Goal: Transaction & Acquisition: Purchase product/service

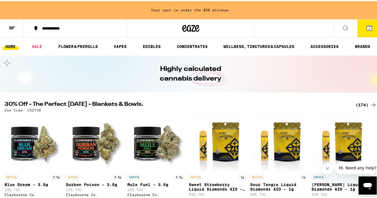
click at [360, 105] on div "(174)" at bounding box center [365, 104] width 21 height 7
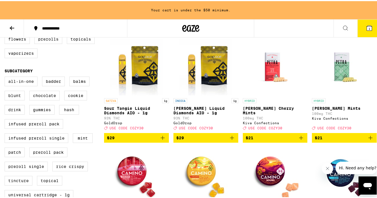
scroll to position [173, 0]
